Goal: Navigation & Orientation: Find specific page/section

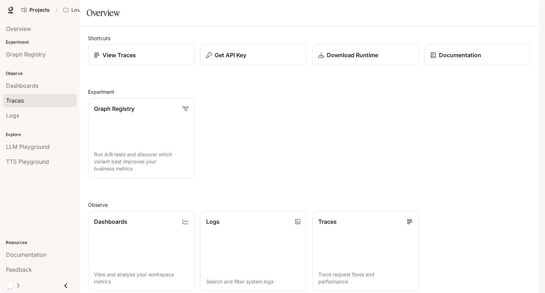
click at [45, 96] on div "Traces" at bounding box center [39, 100] width 67 height 9
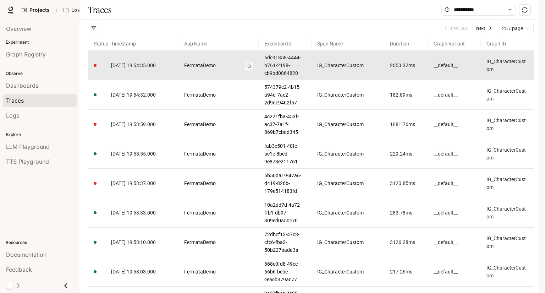
click at [196, 69] on link "FermataDemo" at bounding box center [218, 65] width 69 height 8
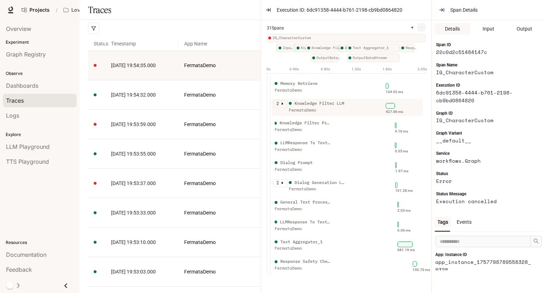
scroll to position [308, 0]
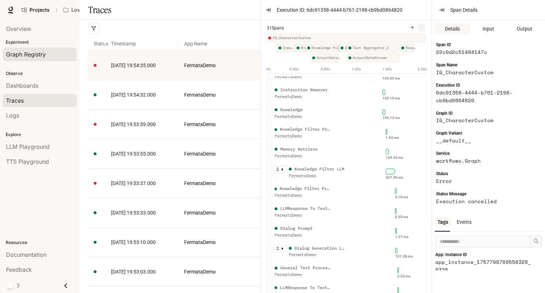
click at [50, 55] on div "Graph Registry" at bounding box center [39, 54] width 67 height 9
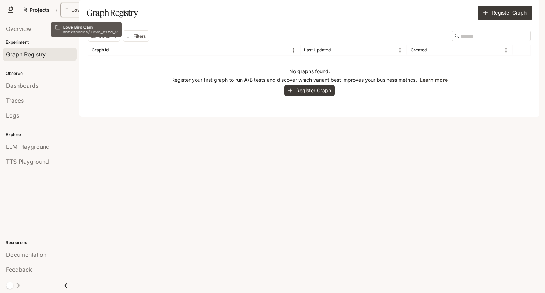
click at [98, 11] on p "Love Bird Cam" at bounding box center [88, 10] width 35 height 6
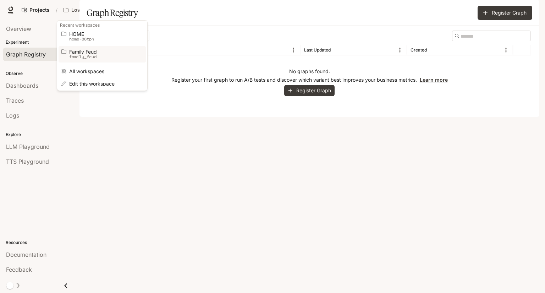
click at [95, 51] on span "Family Feud" at bounding box center [101, 51] width 64 height 5
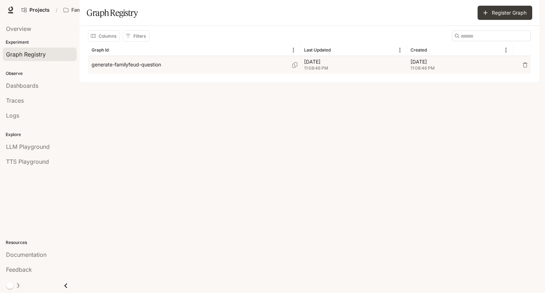
click at [107, 68] on p "generate-familyfeud-question" at bounding box center [126, 64] width 70 height 7
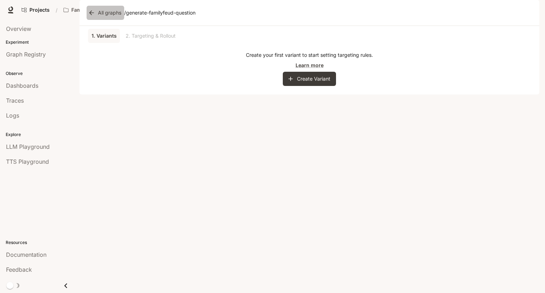
click at [88, 16] on icon at bounding box center [91, 12] width 7 height 7
